Goal: Task Accomplishment & Management: Manage account settings

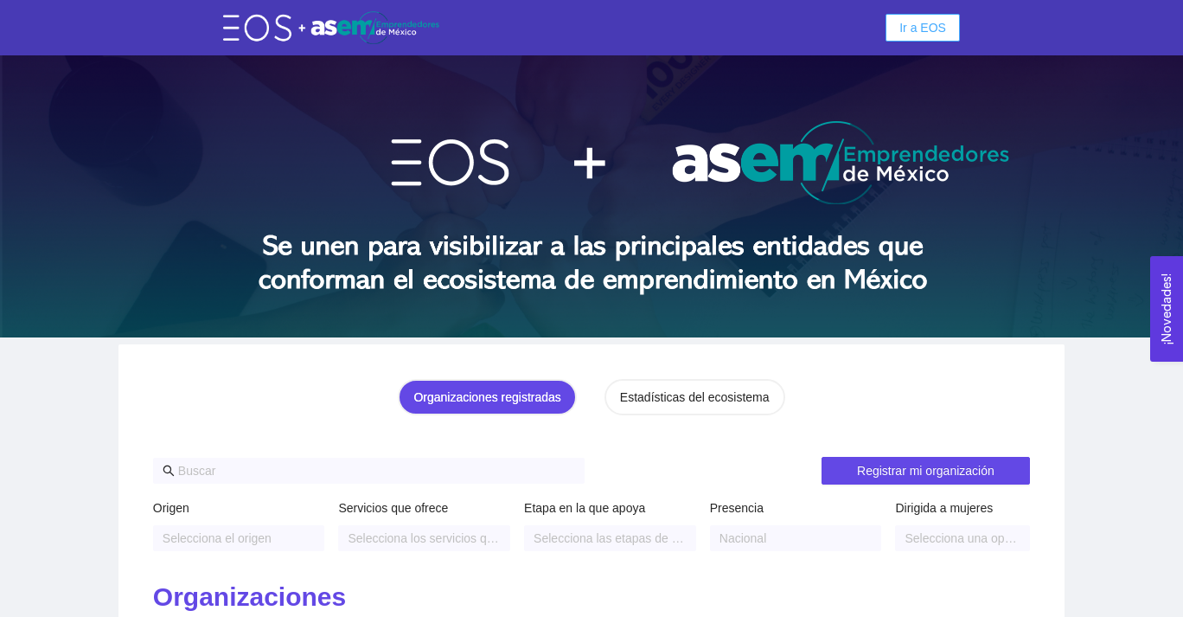
click at [937, 32] on span "Ir a EOS" at bounding box center [922, 27] width 47 height 19
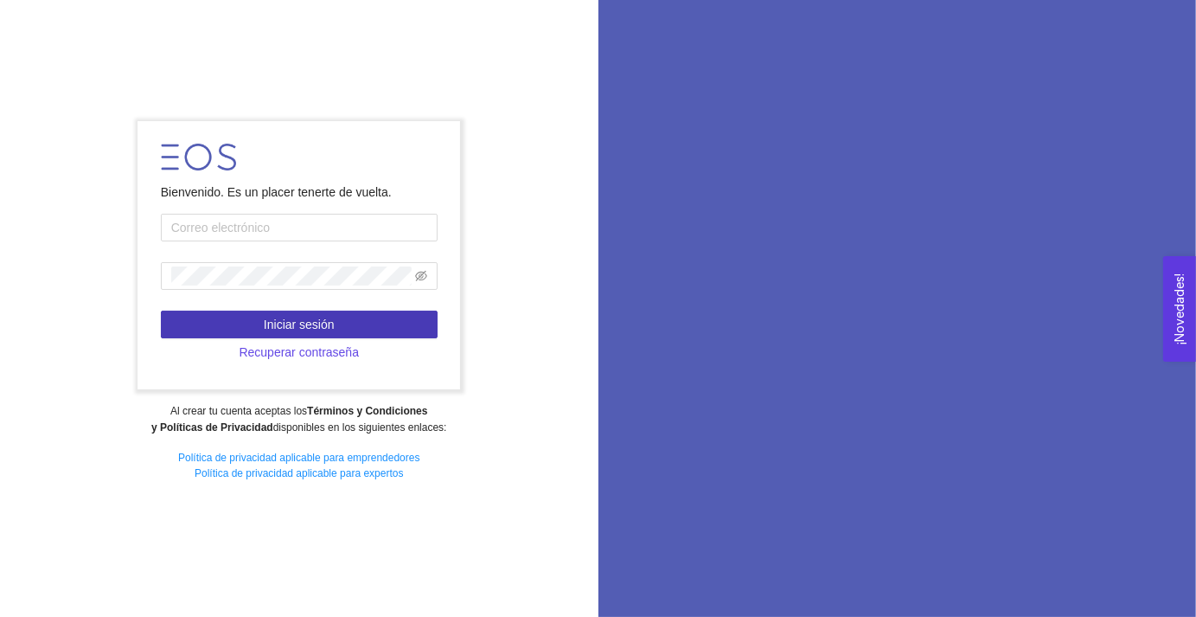
type input "[PERSON_NAME][EMAIL_ADDRESS][PERSON_NAME][DOMAIN_NAME]"
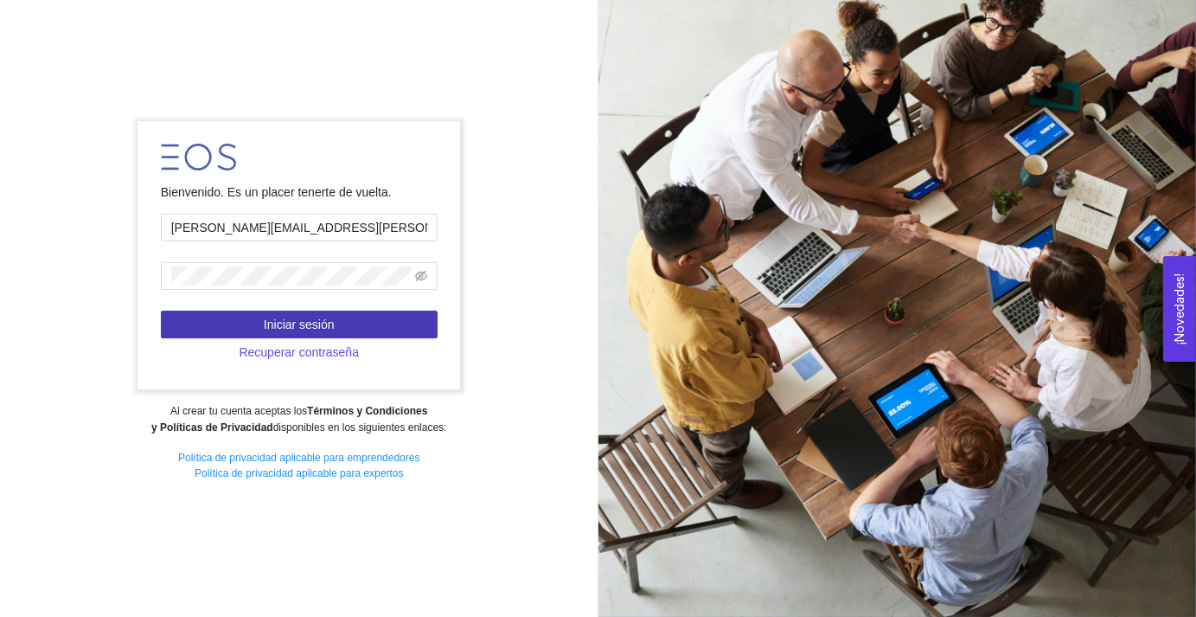
click at [342, 329] on button "Iniciar sesión" at bounding box center [299, 324] width 277 height 28
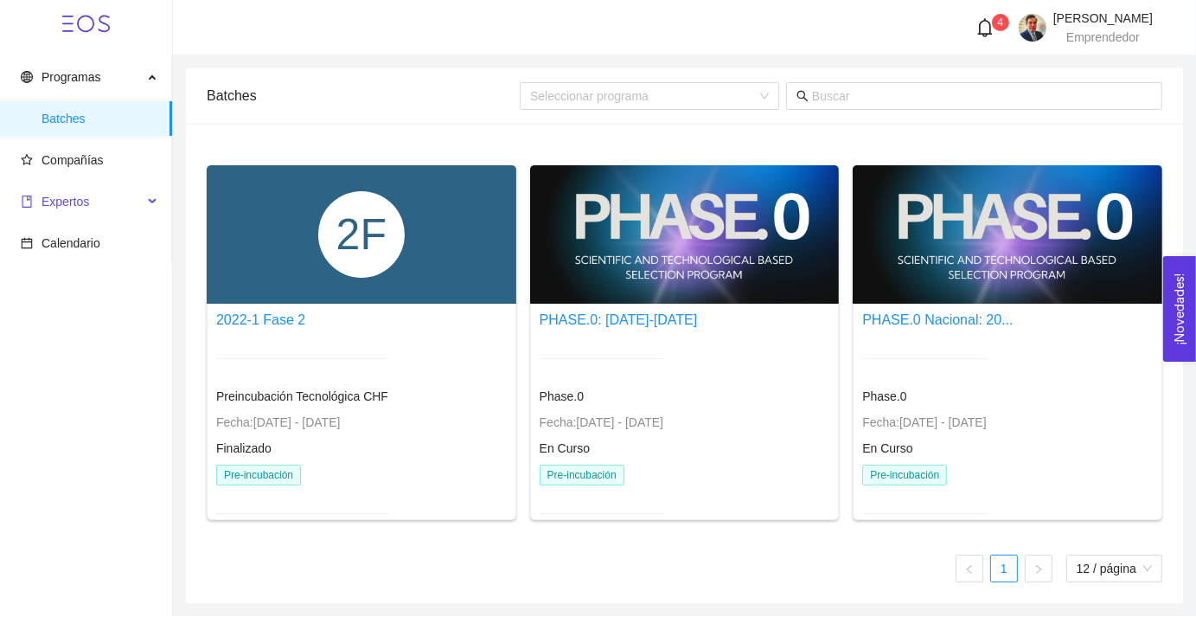
click at [83, 207] on span "Expertos" at bounding box center [66, 202] width 48 height 14
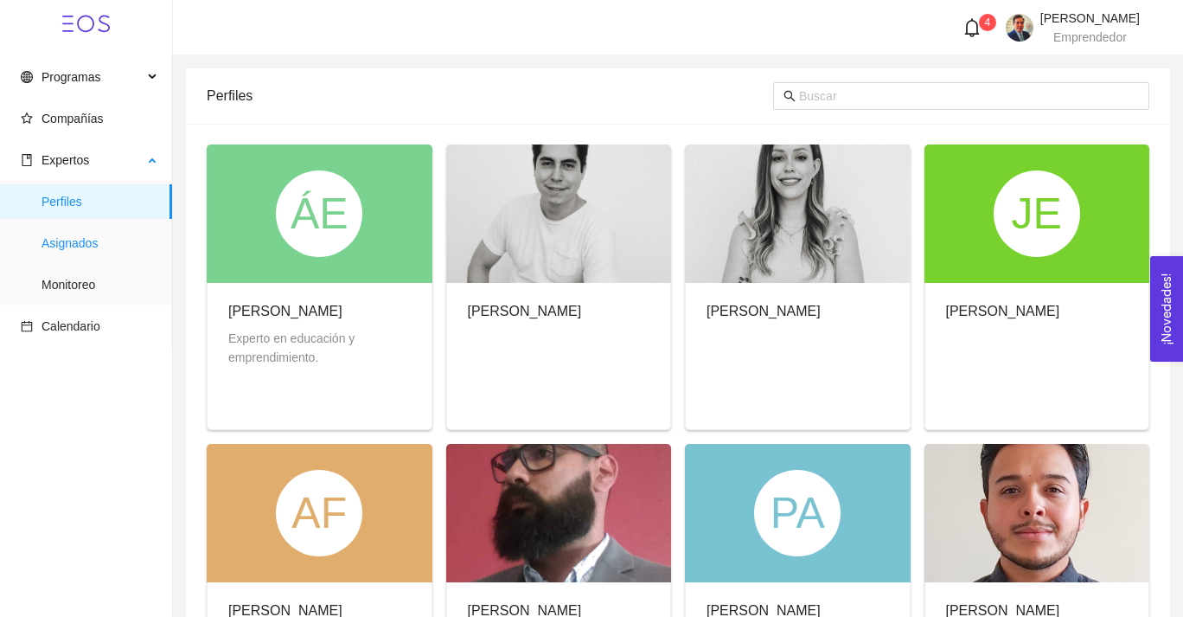
click at [86, 246] on span "Asignados" at bounding box center [100, 243] width 117 height 35
